Goal: Information Seeking & Learning: Learn about a topic

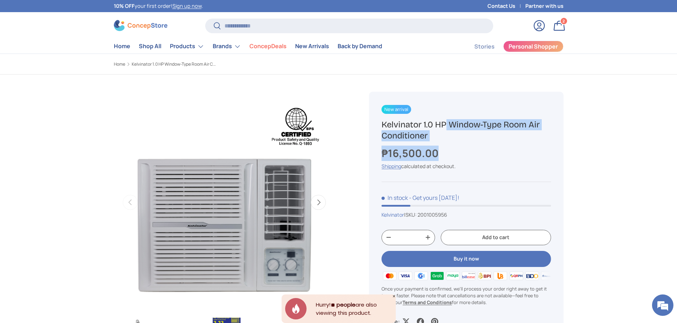
drag, startPoint x: 446, startPoint y: 151, endPoint x: 376, endPoint y: 126, distance: 74.1
click at [376, 126] on div "New arrival Kelvinator 1.0 HP Window-Type Room Air Conditioner ₱16,500.00 Unit …" at bounding box center [466, 215] width 194 height 247
copy div "Kelvinator 1.0 HP Window-Type Room Air Conditioner ₱16,500.00"
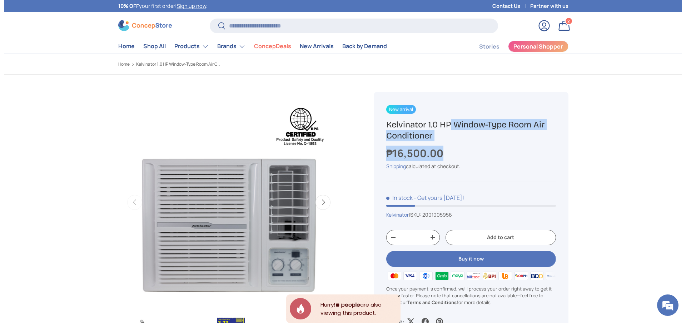
scroll to position [54, 0]
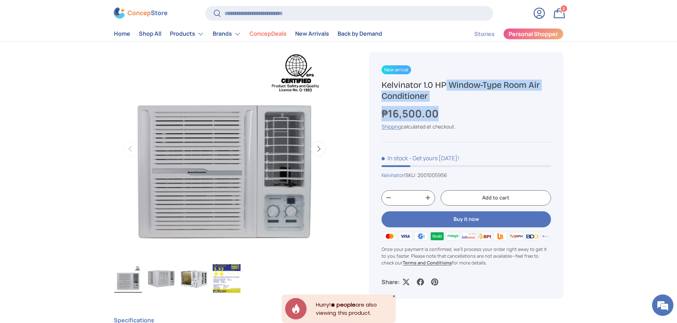
copy div "Kelvinator 1.0 HP Window-Type Room Air Conditioner ₱16,500.00"
click at [435, 96] on h1 "Kelvinator 1.0 HP Window-Type Room Air Conditioner" at bounding box center [466, 91] width 169 height 22
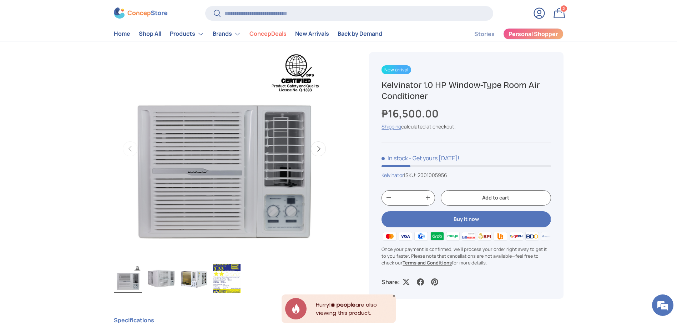
click at [435, 96] on h1 "Kelvinator 1.0 HP Window-Type Room Air Conditioner" at bounding box center [466, 91] width 169 height 22
click at [321, 12] on input "Search" at bounding box center [349, 13] width 288 height 15
paste input "**********"
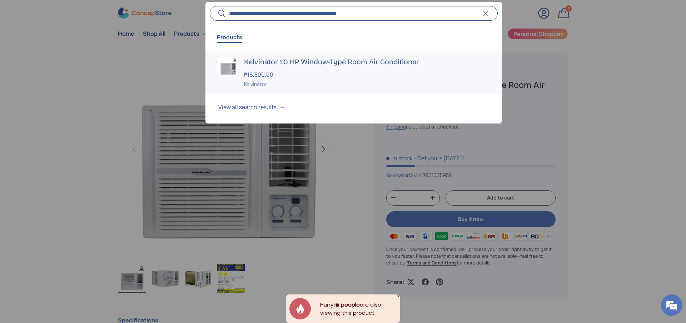
type input "**********"
click at [319, 61] on h3 "Kelvinator 1.0 HP Window-Type Room Air Conditioner" at bounding box center [366, 62] width 245 height 10
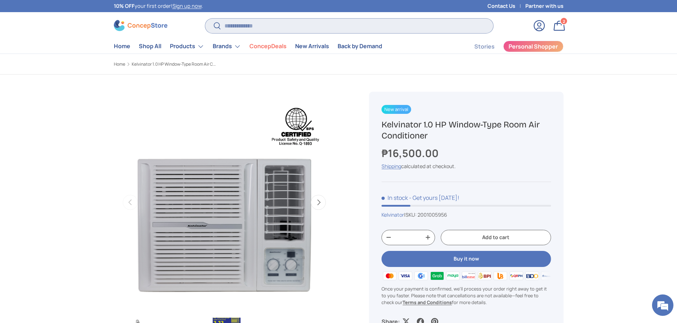
click at [260, 29] on input "Search" at bounding box center [349, 26] width 288 height 15
